Goal: Task Accomplishment & Management: Use online tool/utility

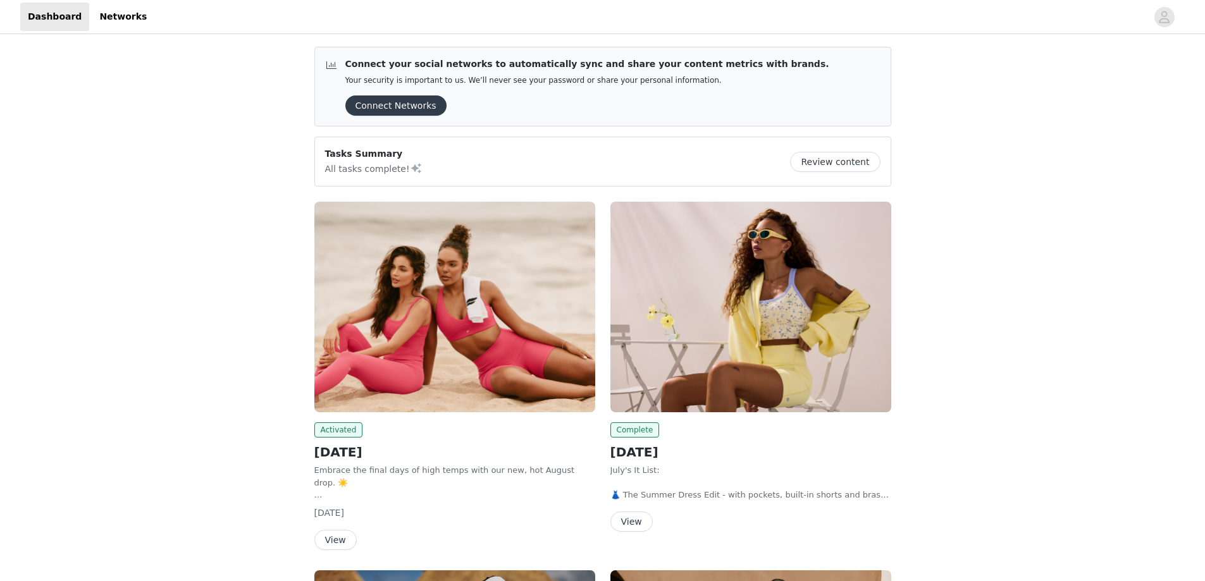
click at [335, 539] on button "View" at bounding box center [335, 540] width 42 height 20
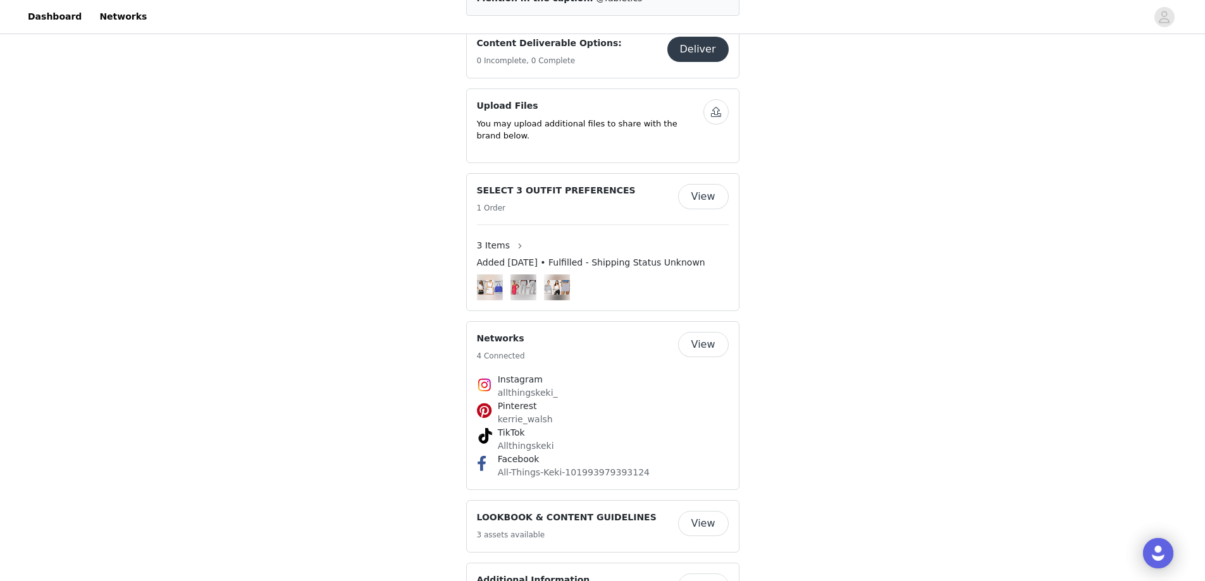
scroll to position [723, 0]
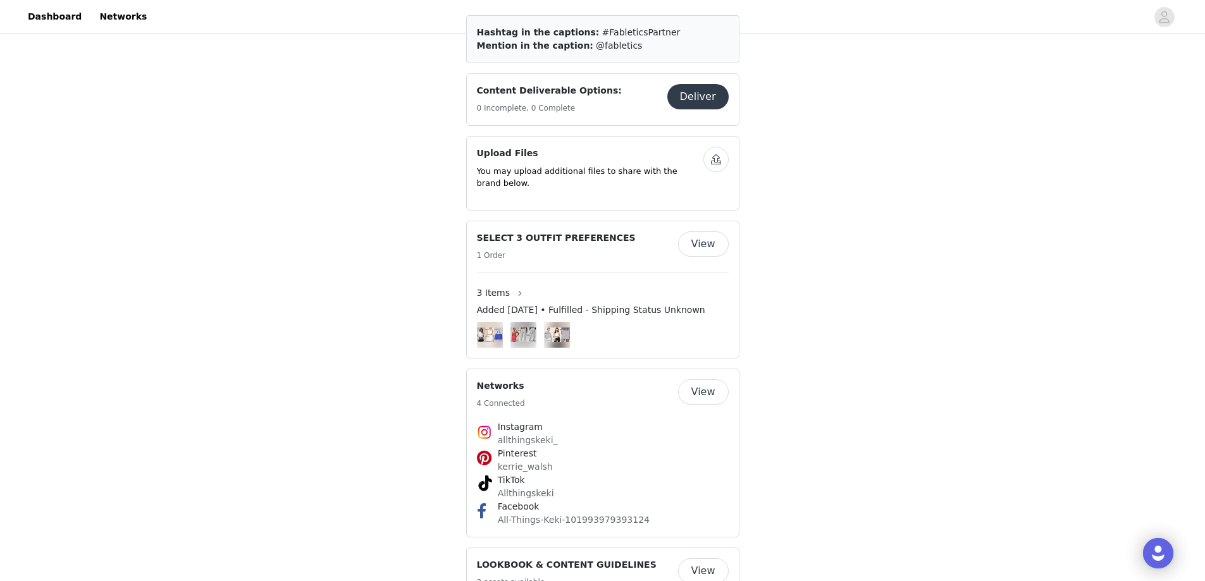
click at [705, 380] on button "View" at bounding box center [703, 392] width 51 height 25
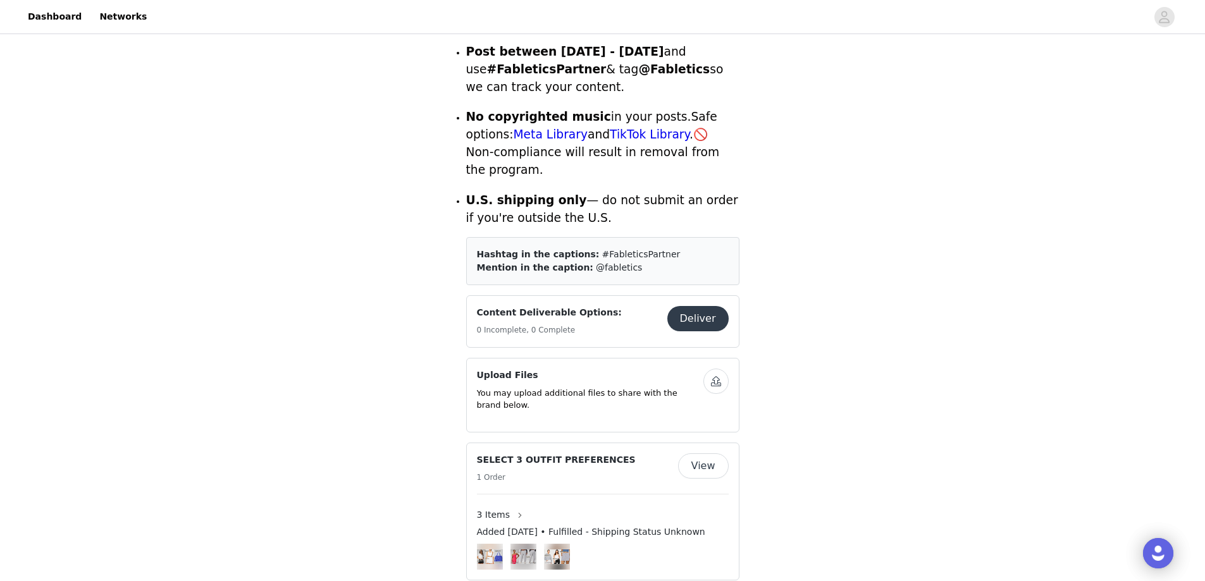
scroll to position [512, 0]
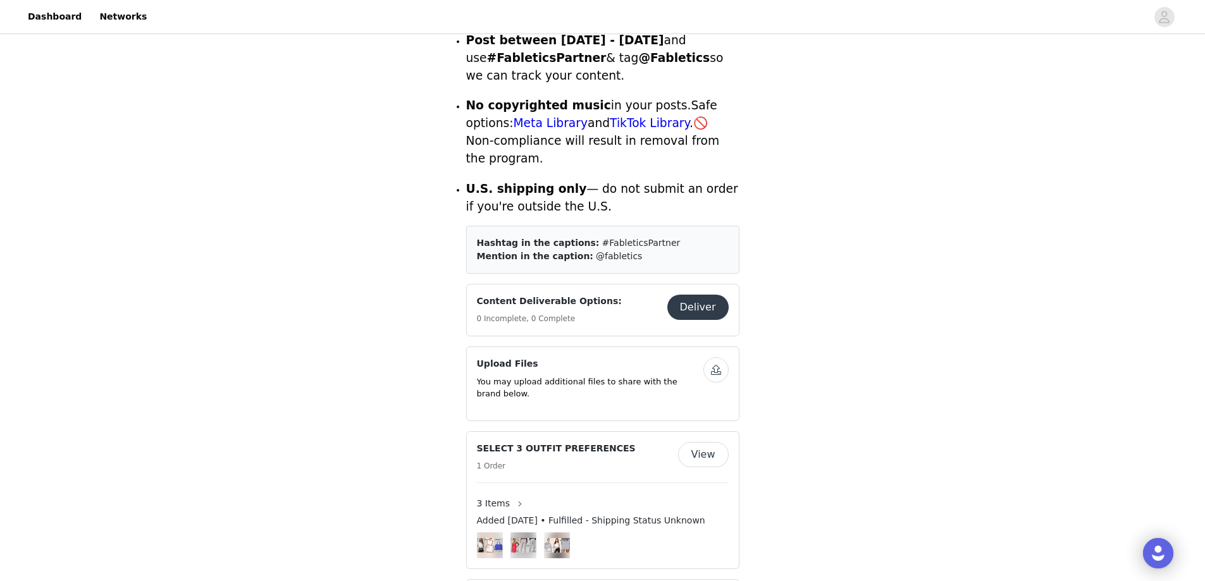
click at [700, 295] on div "Content Deliverable Options: 0 Incomplete, 0 Complete Deliver" at bounding box center [603, 310] width 252 height 31
